Goal: Find specific page/section

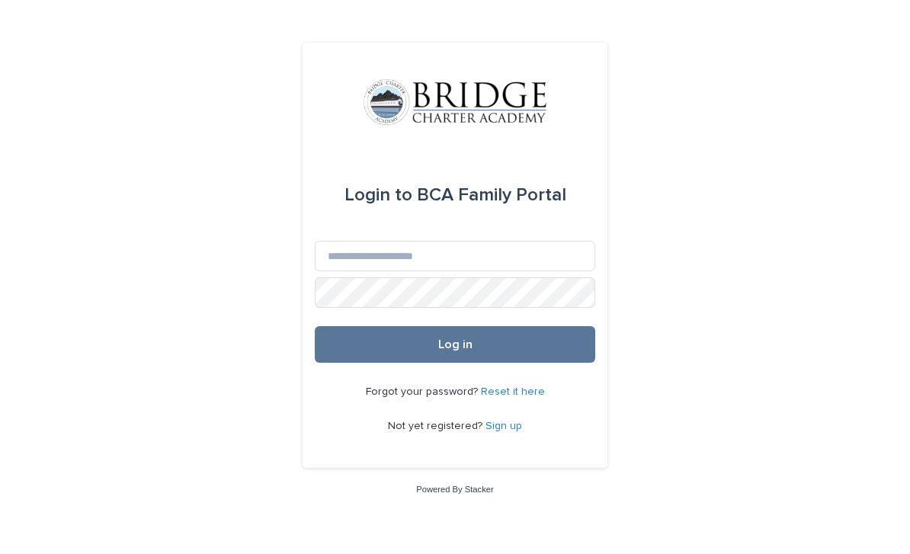
scroll to position [142, 0]
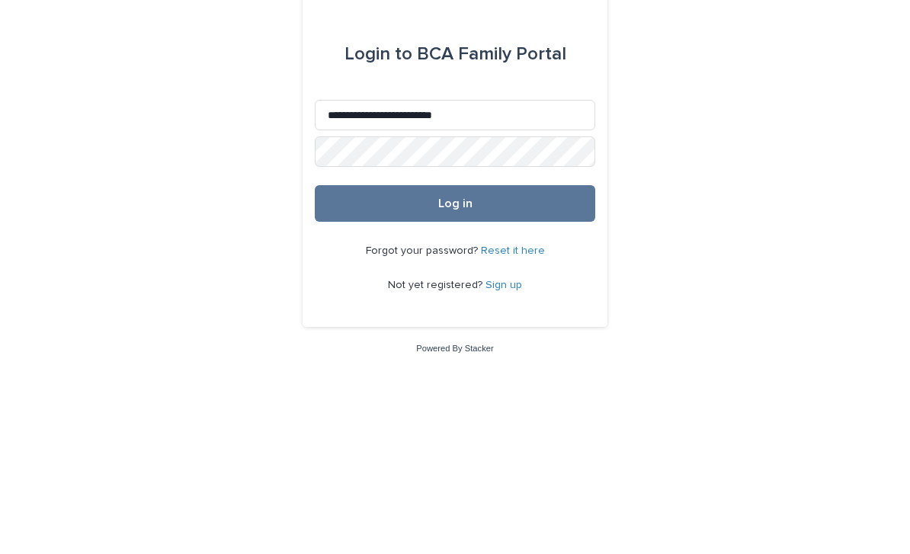
click at [542, 241] on input "**********" at bounding box center [455, 256] width 280 height 30
type input "**********"
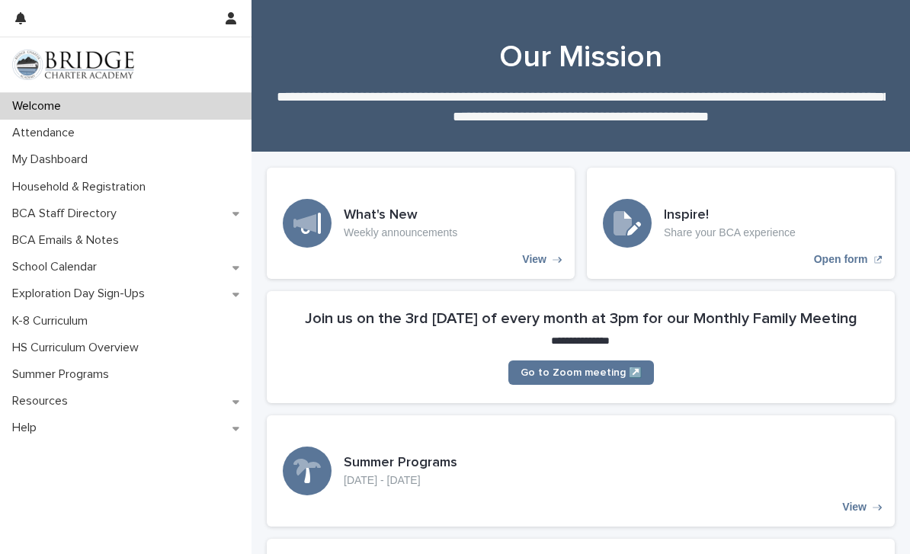
click at [37, 158] on p "My Dashboard" at bounding box center [53, 159] width 94 height 14
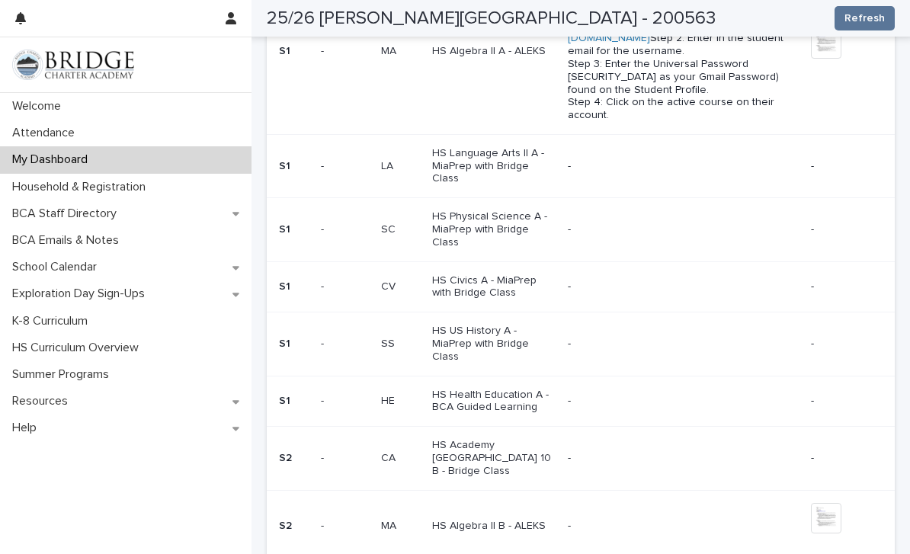
scroll to position [827, 0]
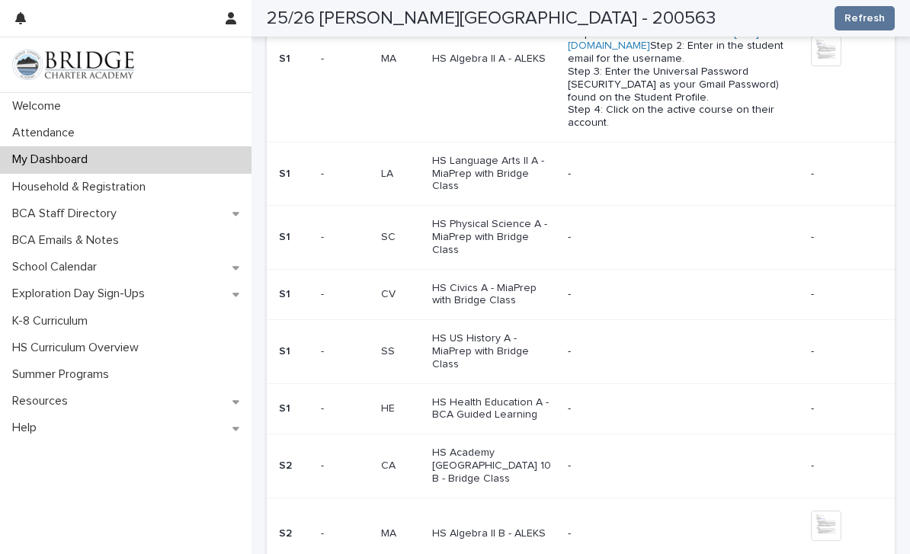
click at [508, 282] on p "HS Civics A - MiaPrep with Bridge Class" at bounding box center [493, 295] width 123 height 26
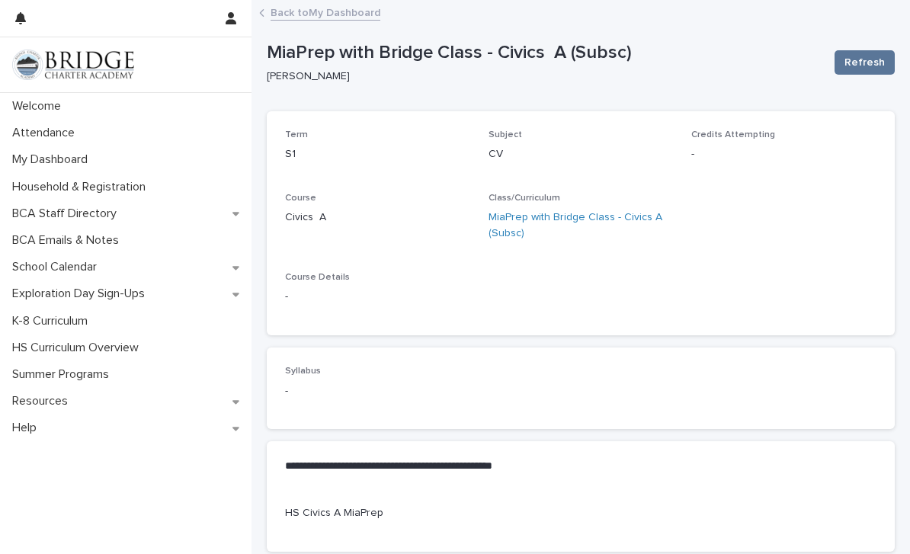
click at [616, 210] on link "MiaPrep with Bridge Class - Civics A (Subsc)" at bounding box center [580, 225] width 185 height 32
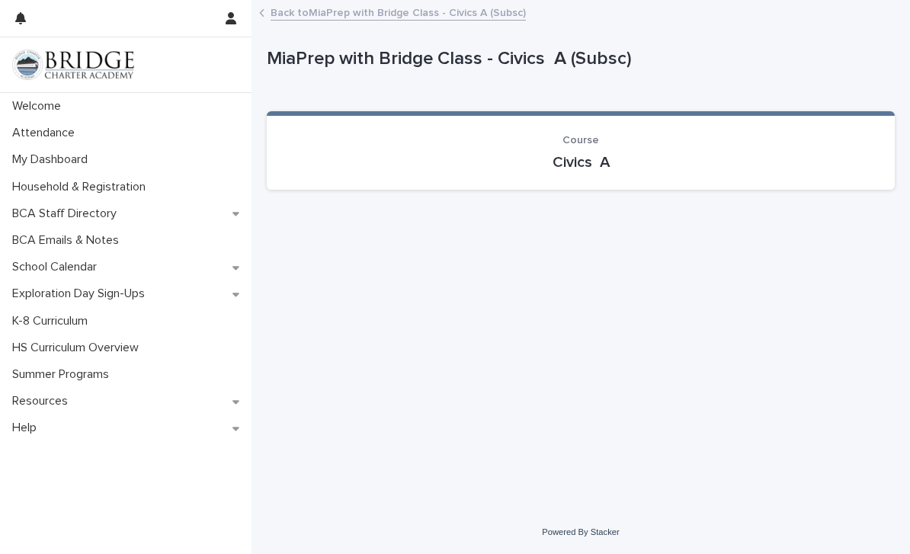
click at [776, 154] on p "Civics A" at bounding box center [580, 162] width 591 height 18
click at [785, 147] on div "Course Civics A" at bounding box center [580, 152] width 591 height 37
click at [580, 180] on section "Course Civics A" at bounding box center [581, 150] width 628 height 78
click at [622, 159] on p "Civics A" at bounding box center [580, 162] width 591 height 18
click at [660, 139] on p "Course" at bounding box center [580, 140] width 591 height 13
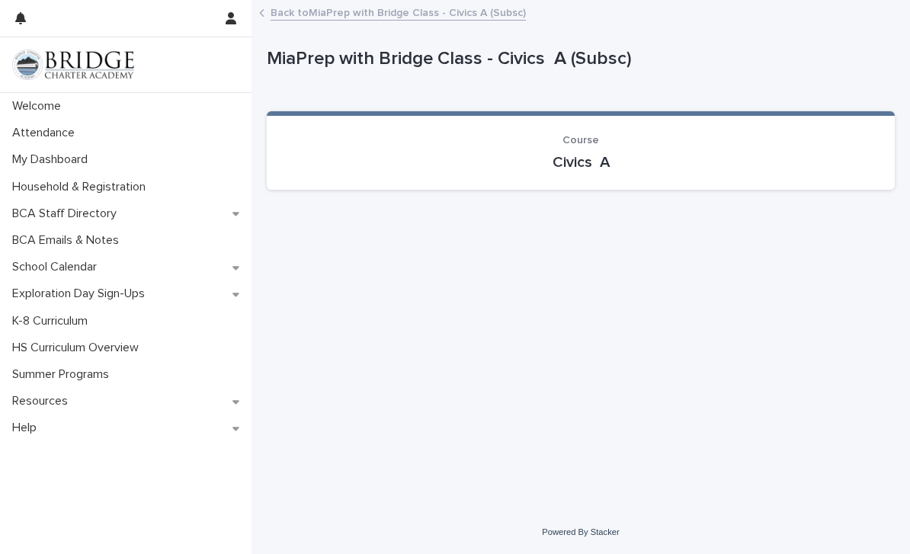
click at [762, 141] on p "Course" at bounding box center [580, 140] width 591 height 13
click at [39, 158] on p "My Dashboard" at bounding box center [53, 159] width 94 height 14
